Goal: Book appointment/travel/reservation

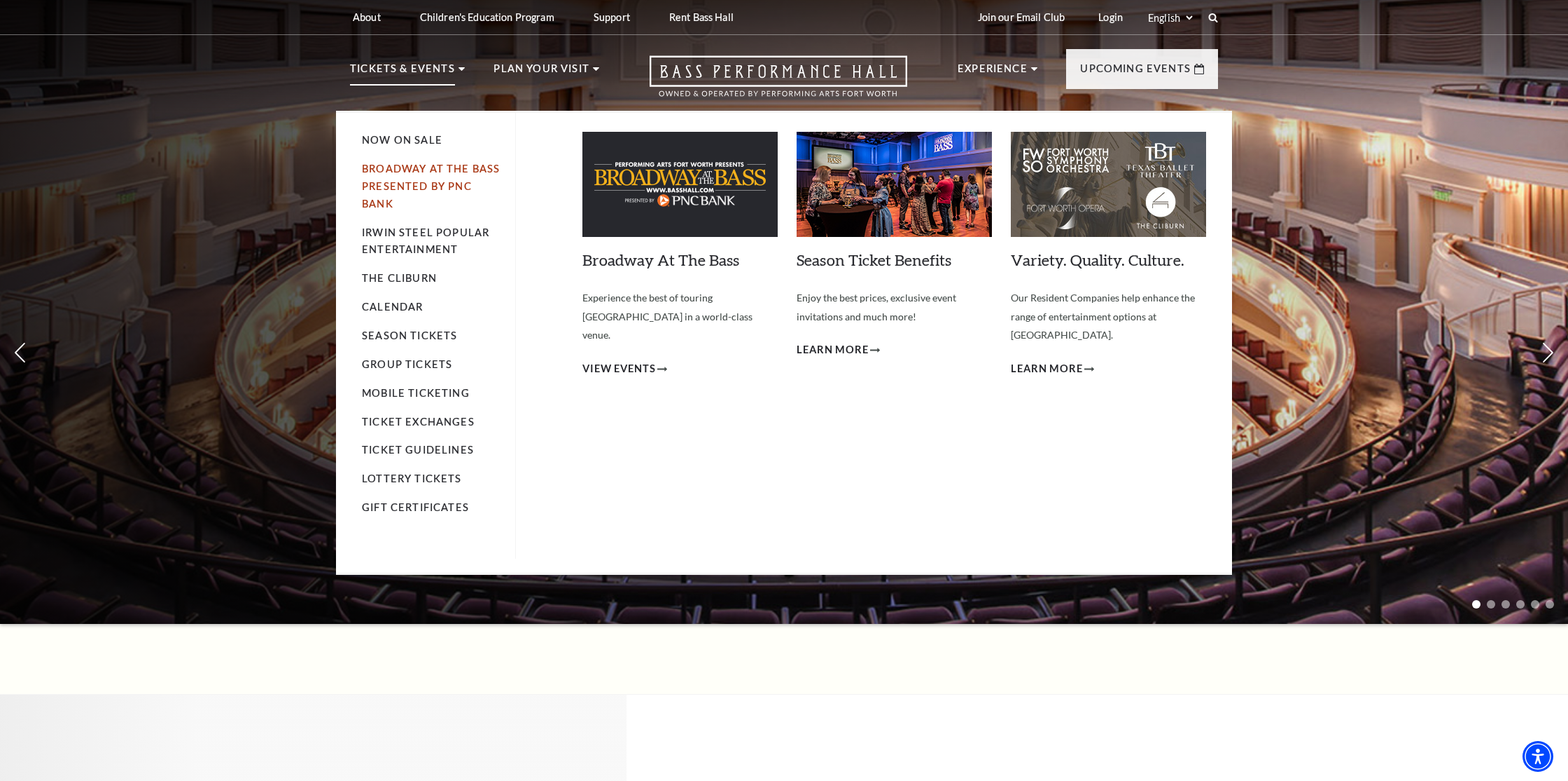
click at [441, 186] on link "Broadway At The Bass presented by PNC Bank" at bounding box center [431, 185] width 138 height 47
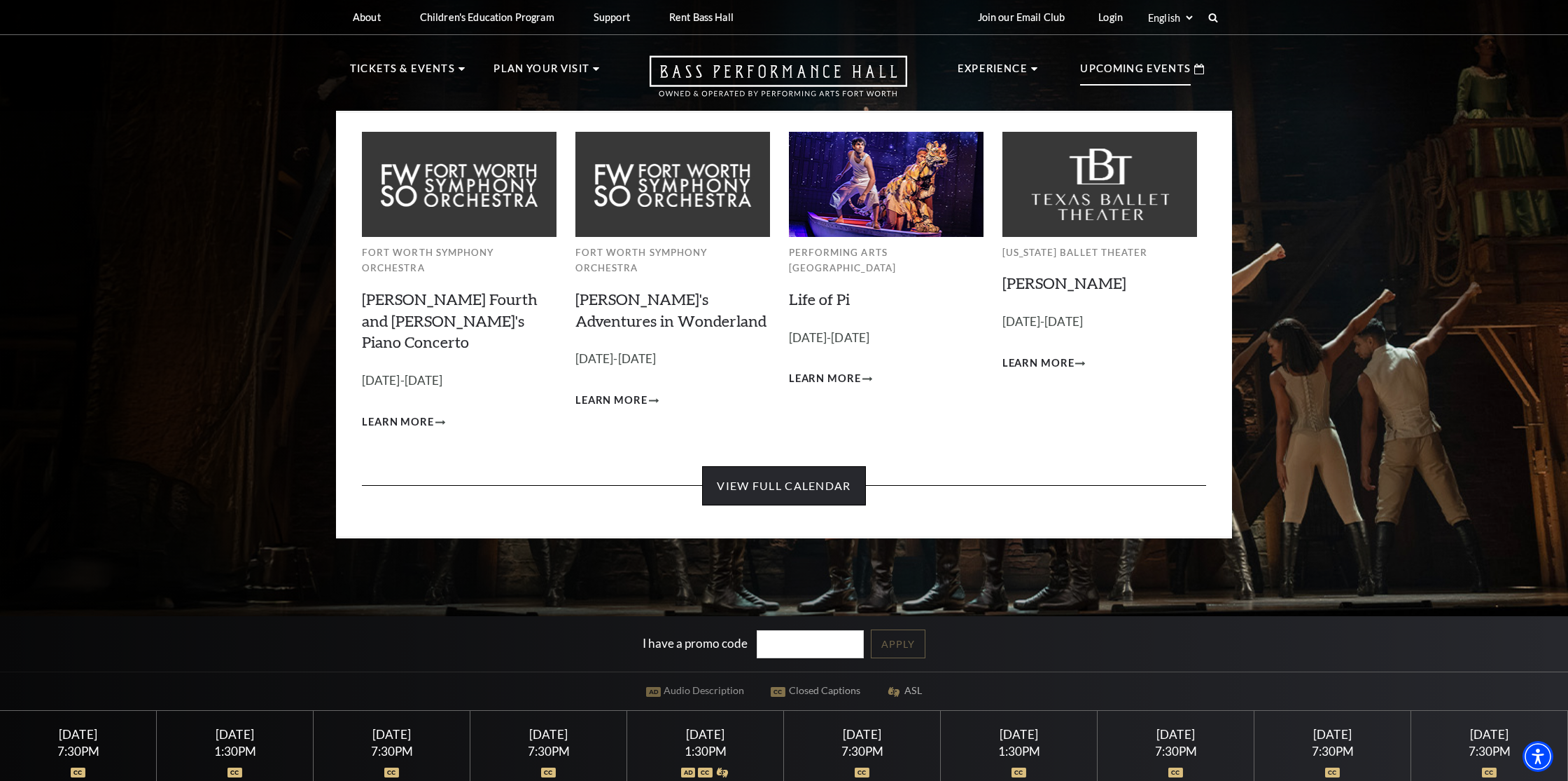
click at [827, 466] on link "View Full Calendar" at bounding box center [784, 485] width 163 height 39
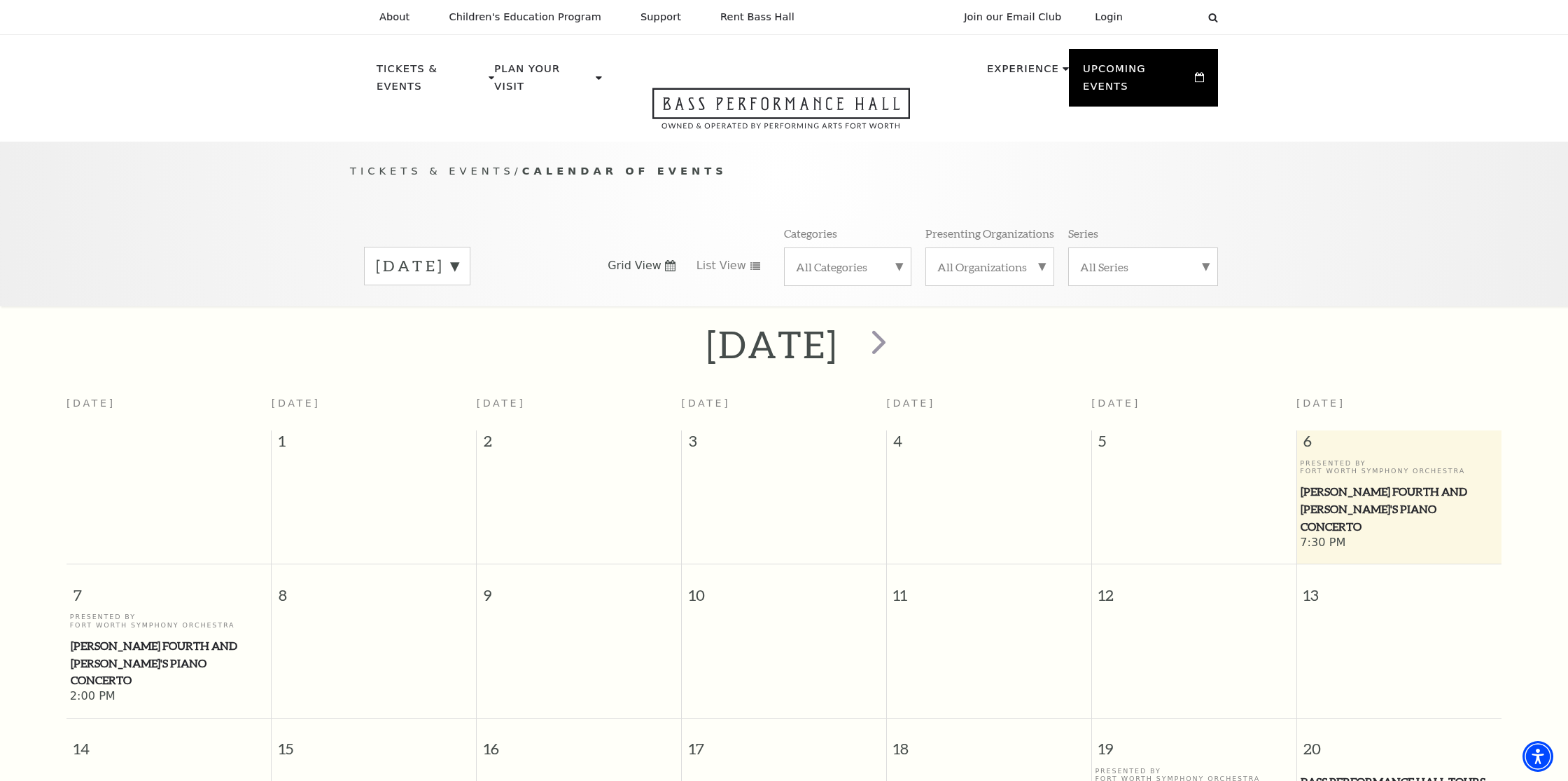
click at [470, 248] on div "September 2025" at bounding box center [417, 266] width 106 height 39
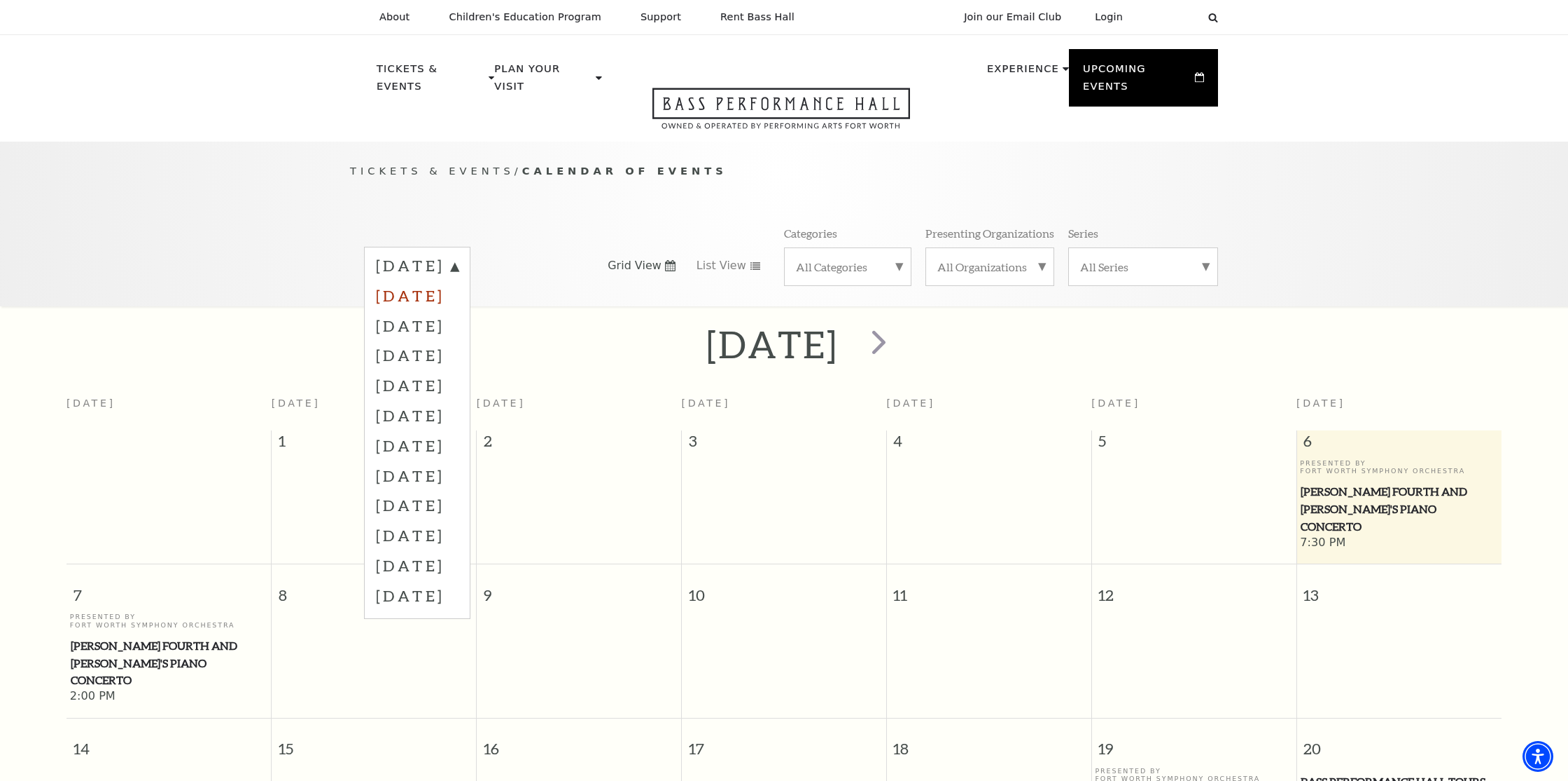
click at [458, 283] on label "October 2025" at bounding box center [417, 295] width 83 height 30
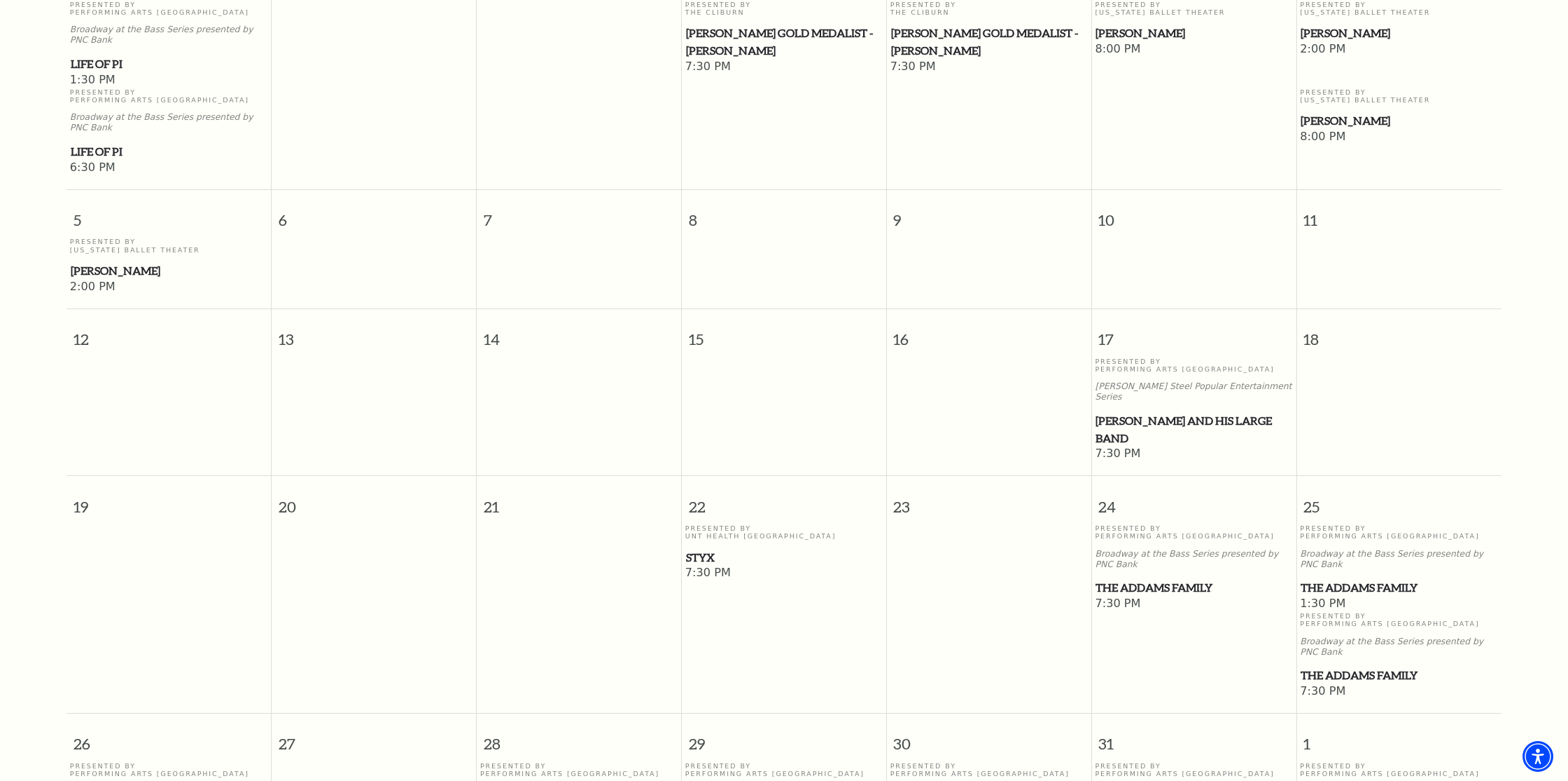
scroll to position [482, 0]
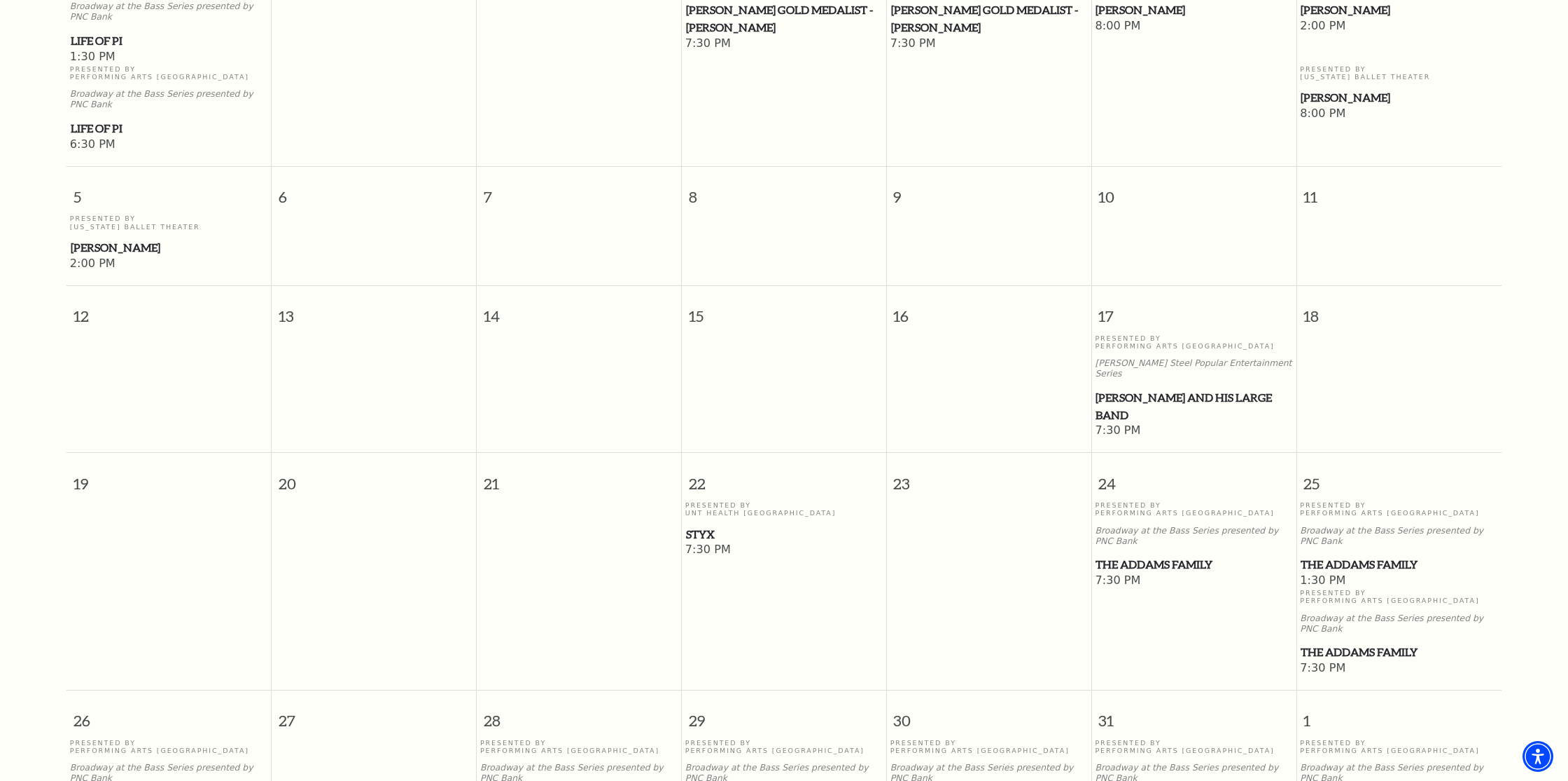
click at [1185, 555] on span "The Addams Family" at bounding box center [1193, 564] width 196 height 18
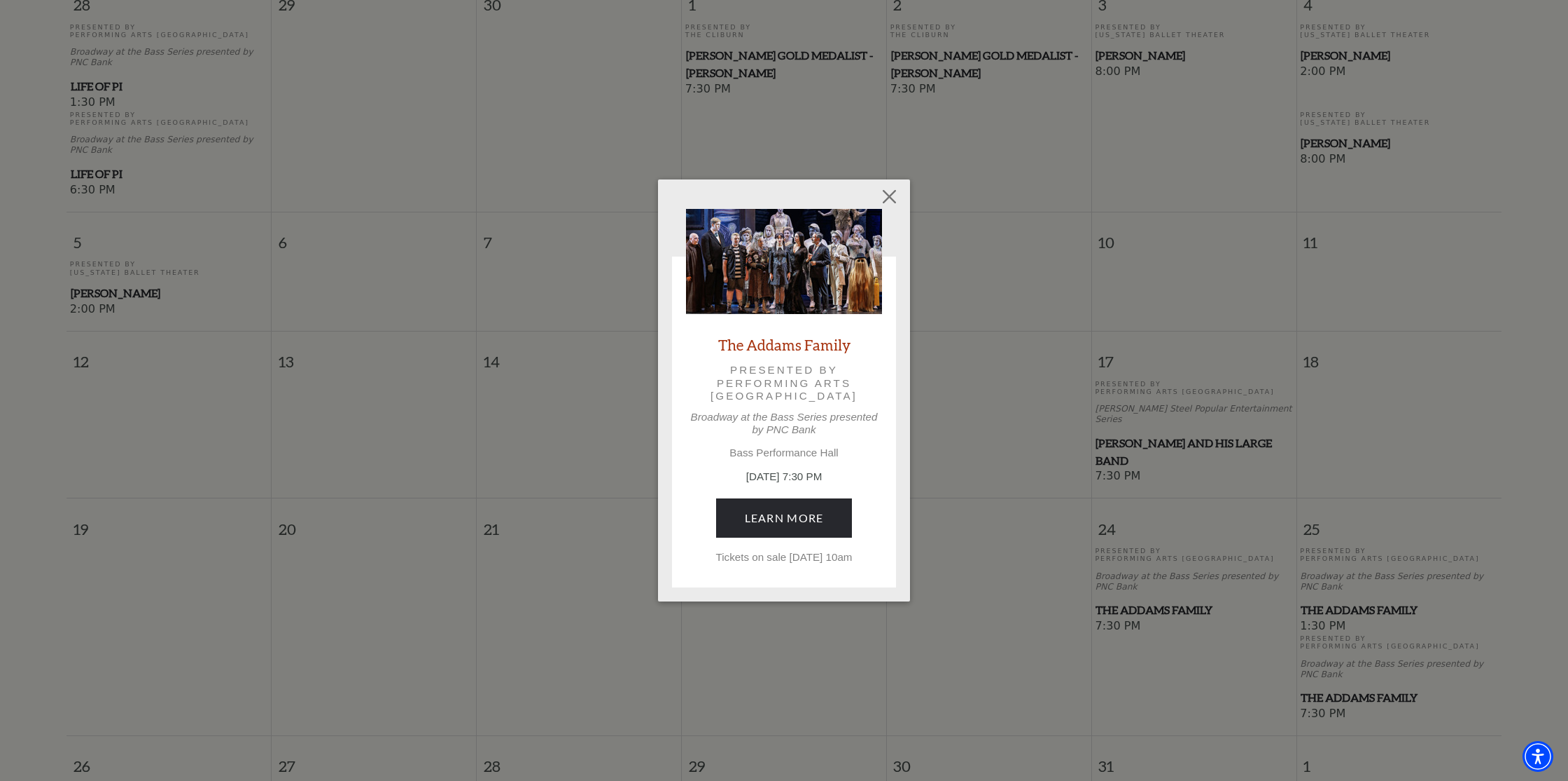
scroll to position [435, 0]
click at [794, 505] on link "Learn More" at bounding box center [784, 517] width 136 height 39
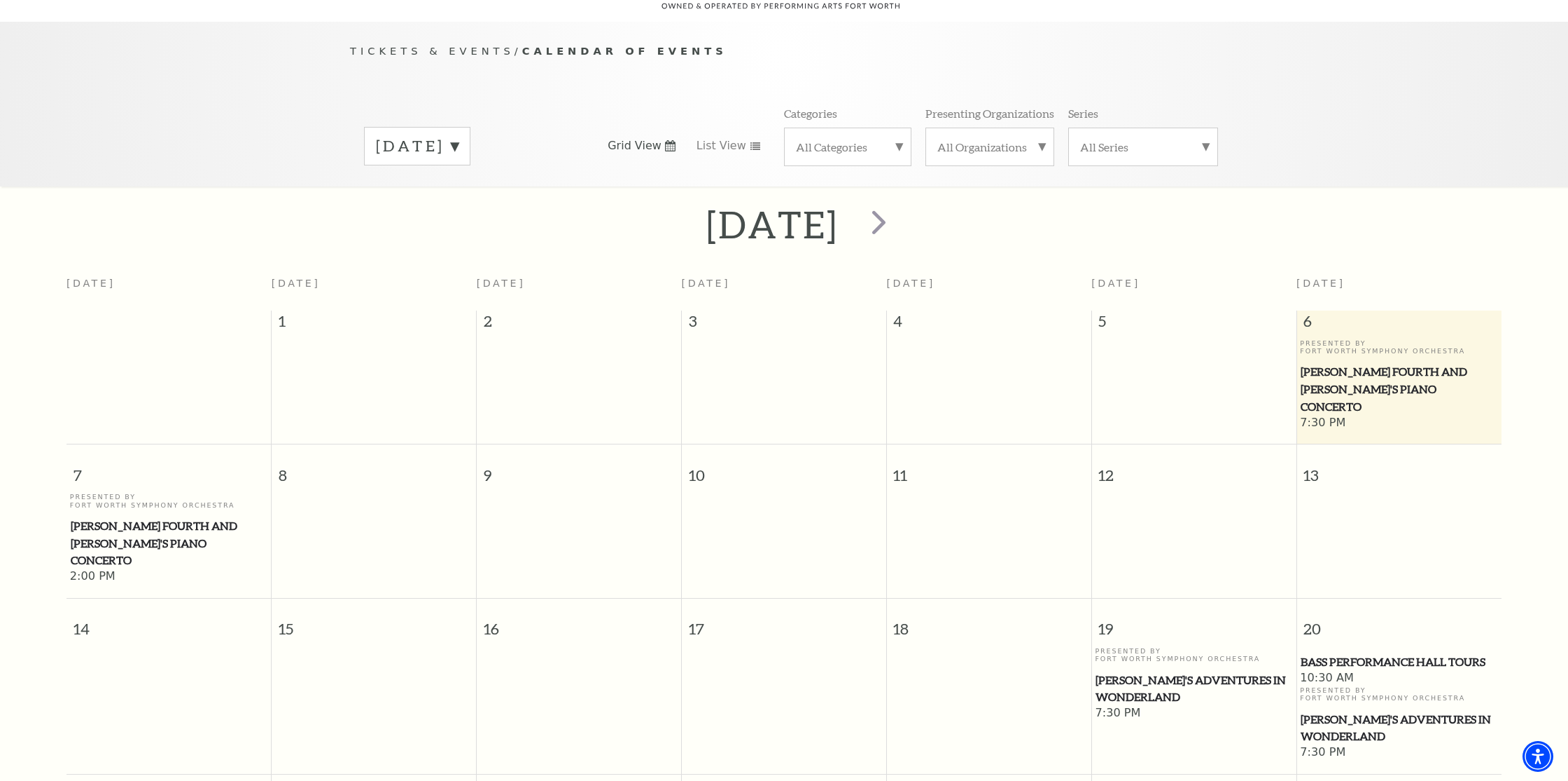
scroll to position [124, 0]
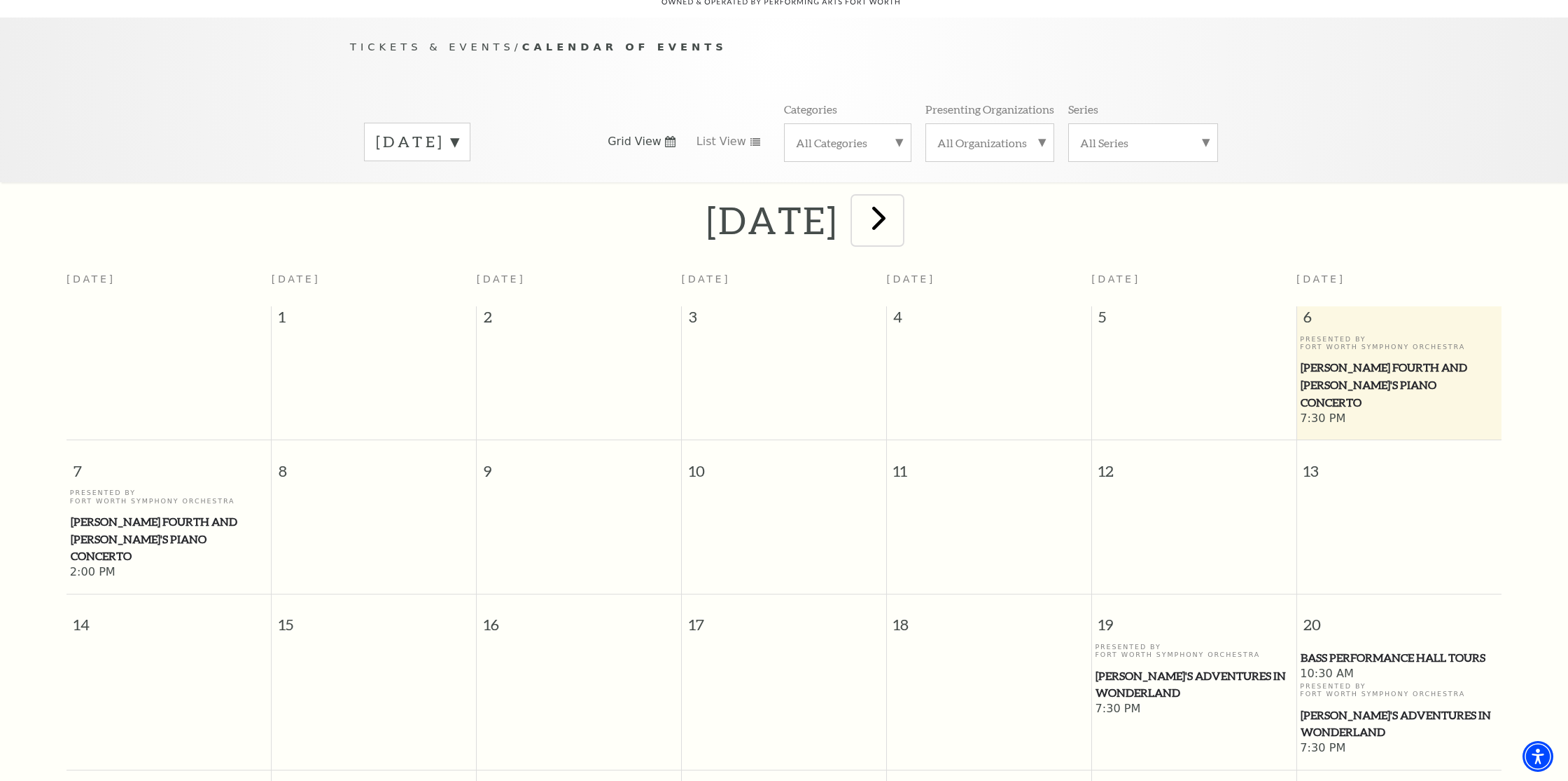
click at [899, 208] on span "next" at bounding box center [879, 218] width 40 height 40
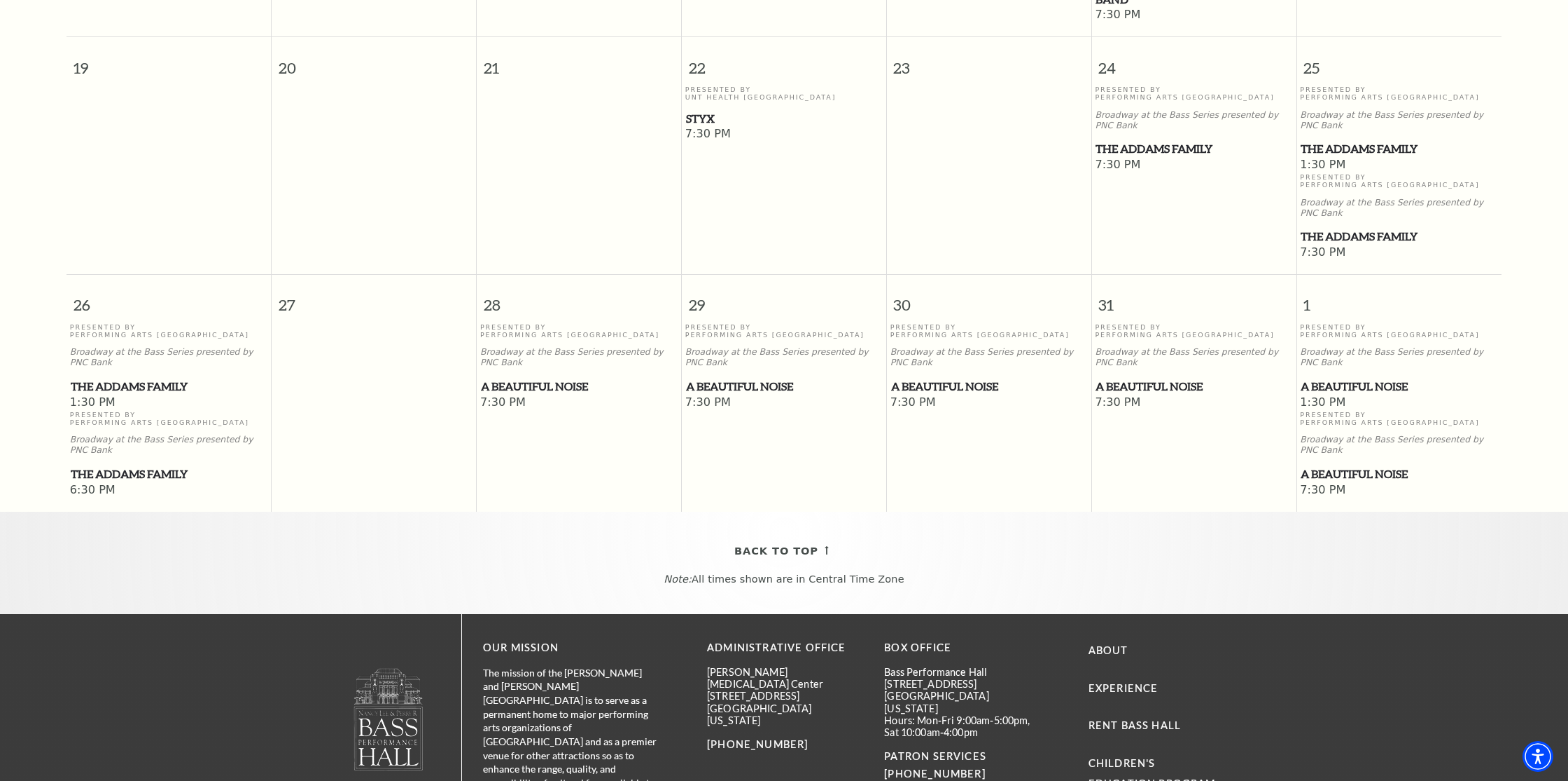
scroll to position [0, 0]
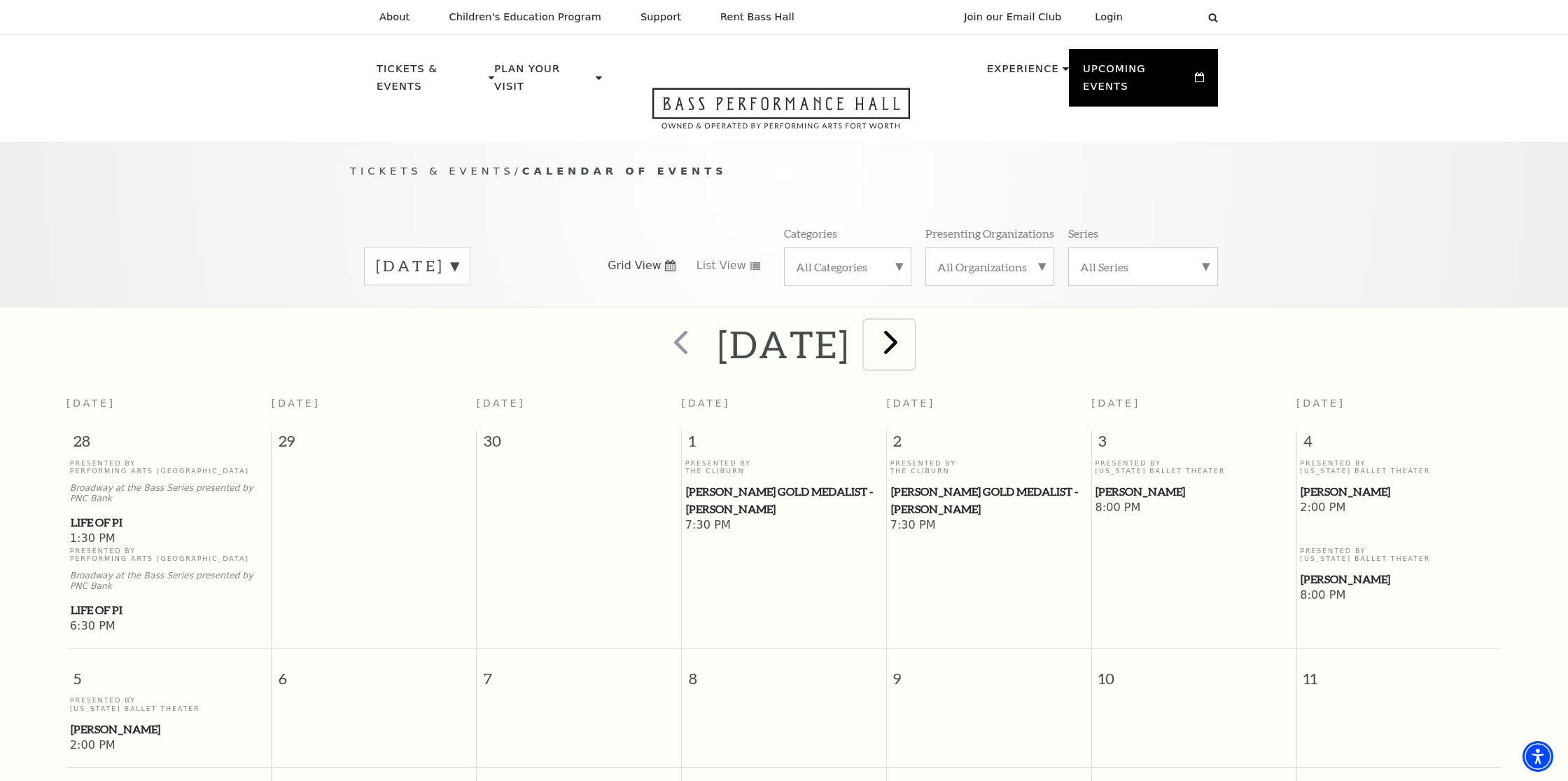
click at [911, 333] on span "next" at bounding box center [891, 341] width 40 height 40
